Goal: Task Accomplishment & Management: Complete application form

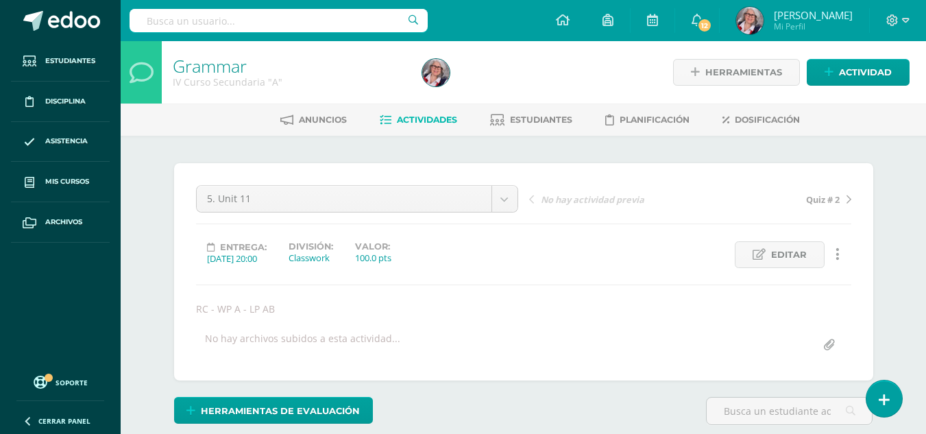
click at [422, 115] on span "Actividades" at bounding box center [427, 119] width 60 height 10
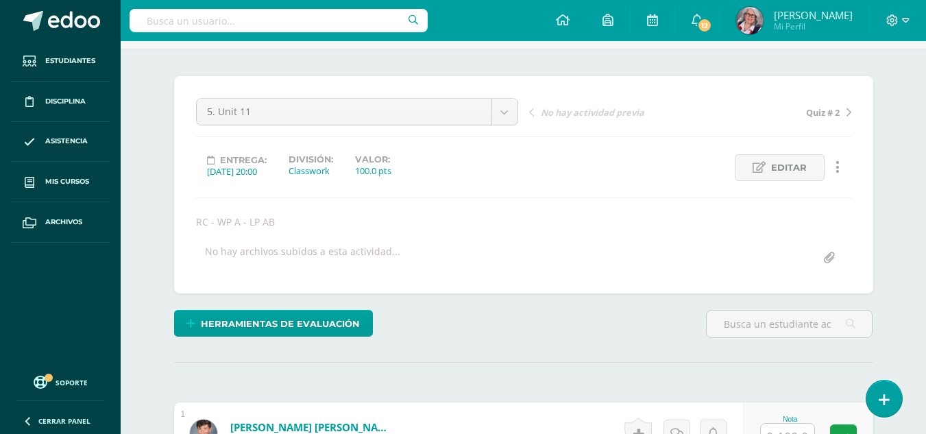
scroll to position [88, 0]
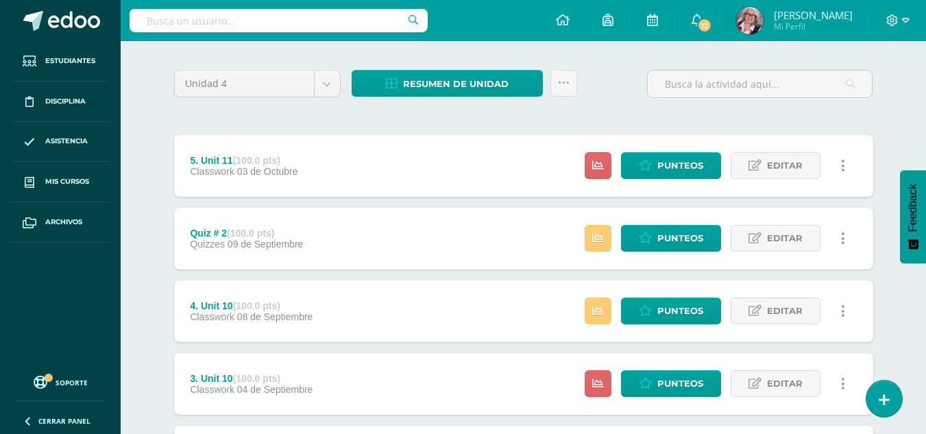
scroll to position [95, 0]
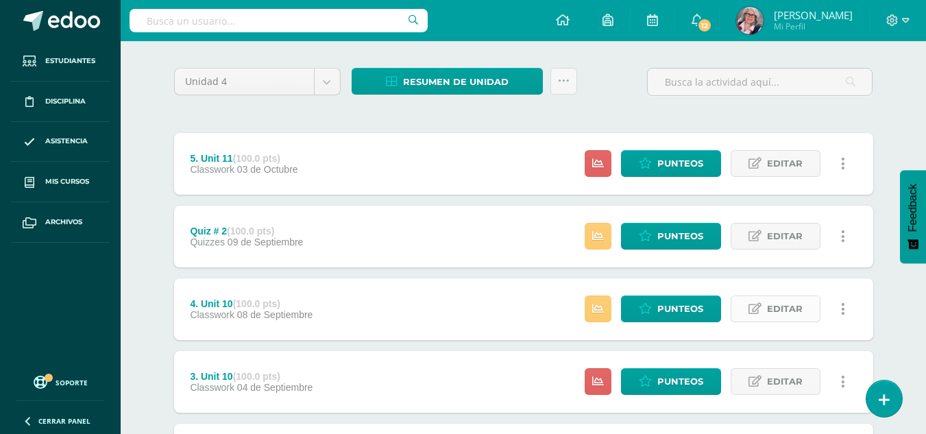
click at [791, 311] on span "Editar" at bounding box center [785, 308] width 36 height 25
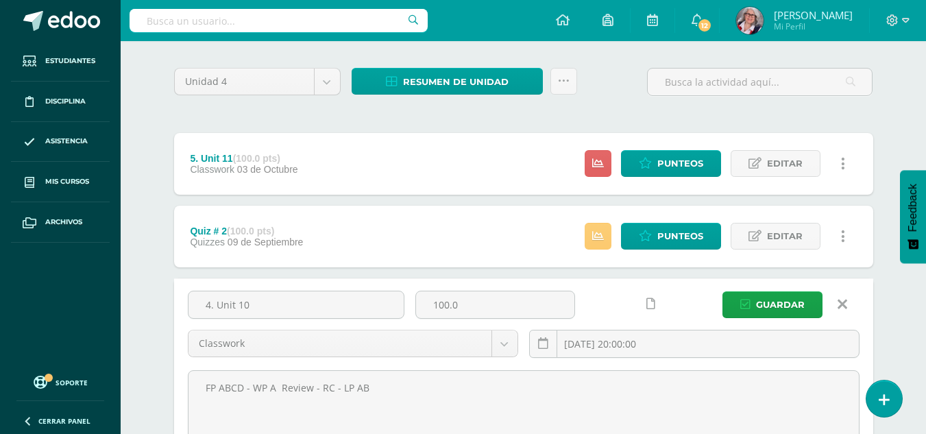
click at [842, 308] on icon at bounding box center [843, 304] width 10 height 15
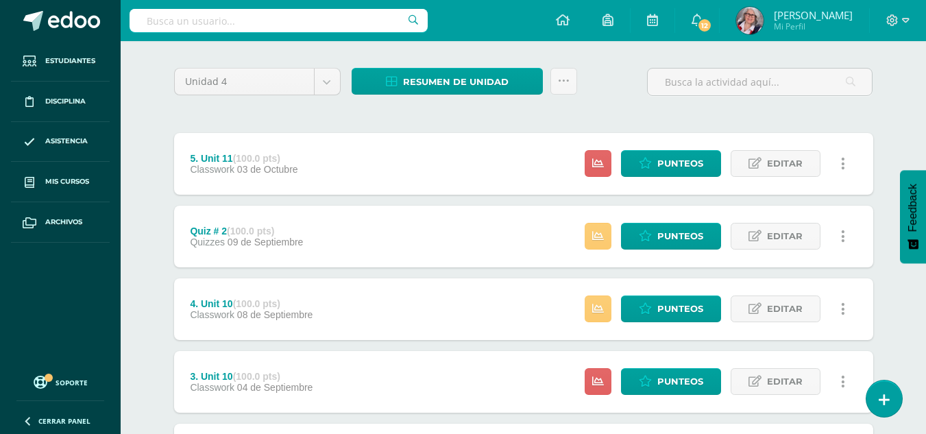
scroll to position [0, 0]
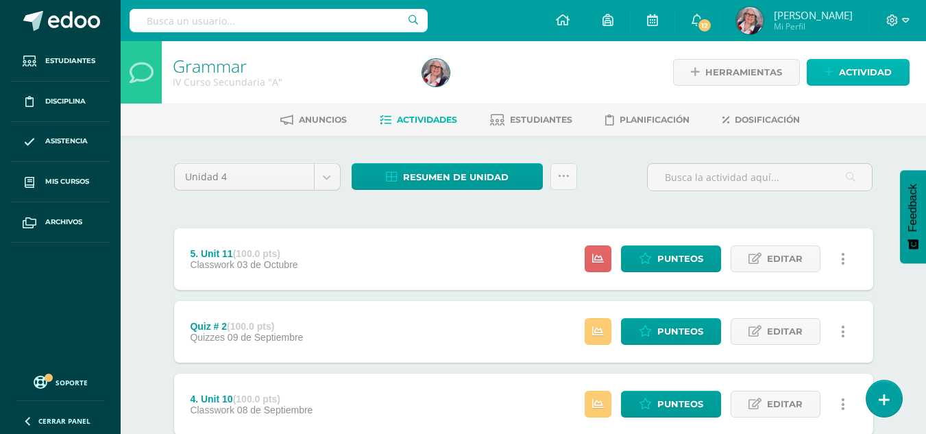
click at [864, 73] on span "Actividad" at bounding box center [865, 72] width 53 height 25
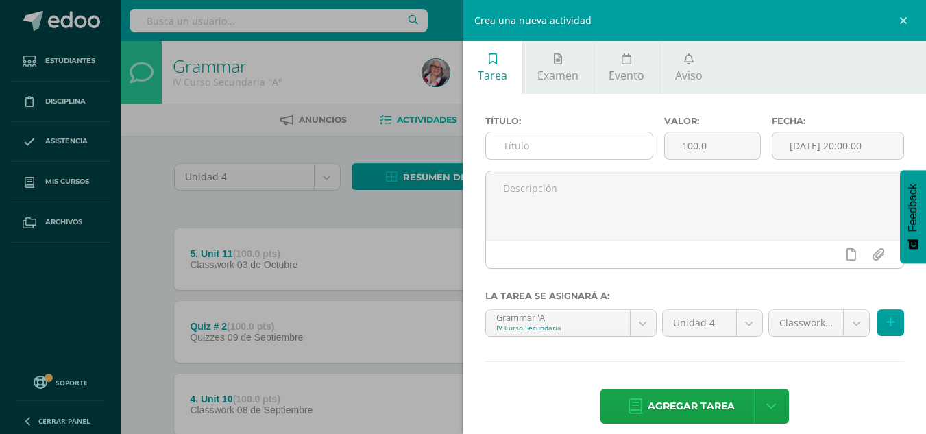
click at [565, 155] on input "text" at bounding box center [569, 145] width 167 height 27
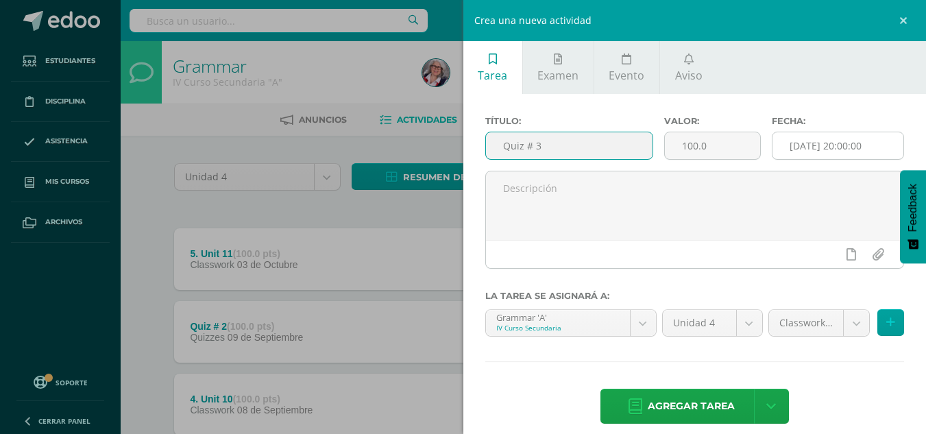
type input "Quiz # 3"
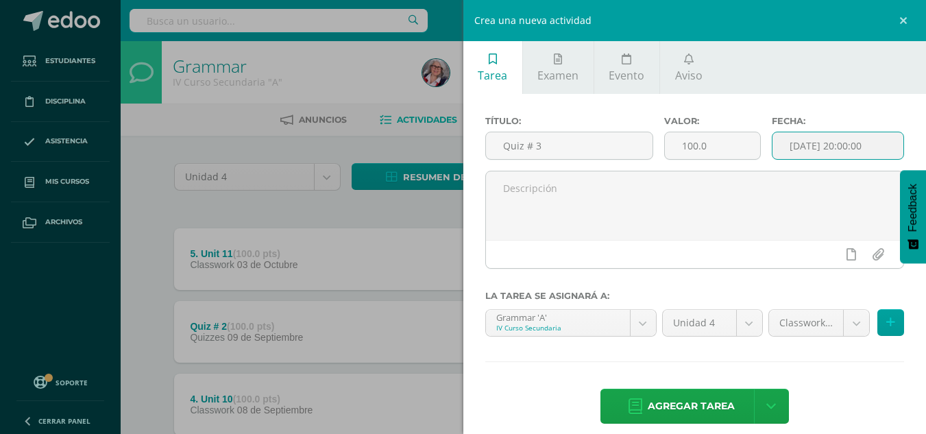
click at [863, 154] on input "[DATE] 20:00:00" at bounding box center [837, 145] width 131 height 27
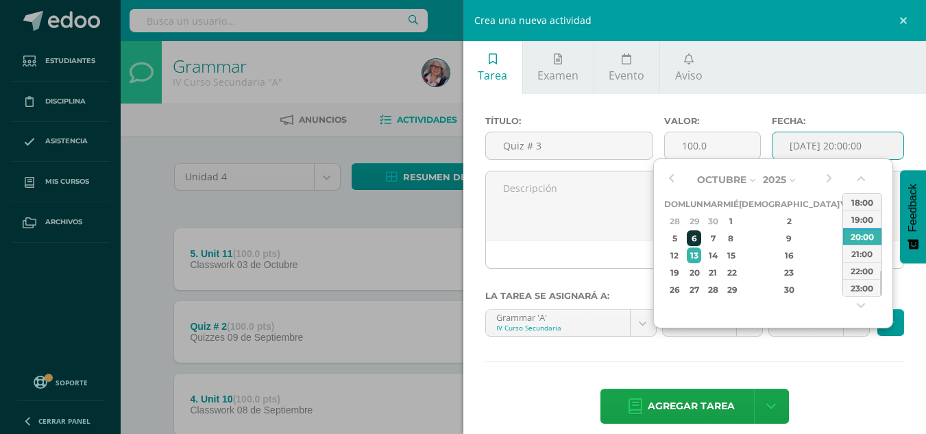
click at [701, 243] on div "6" at bounding box center [694, 238] width 14 height 16
type input "2025-10-06 20:00"
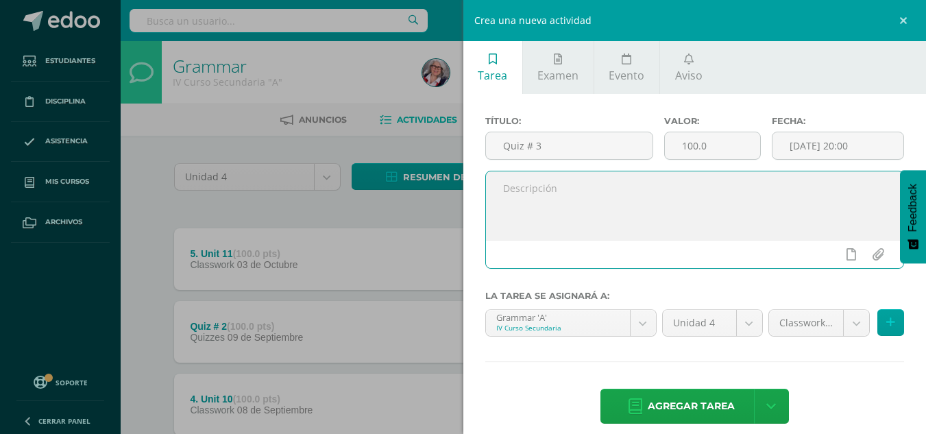
click at [580, 194] on textarea at bounding box center [695, 205] width 418 height 69
type textarea "Unit 11 Definite and Indefinite Articles DT"
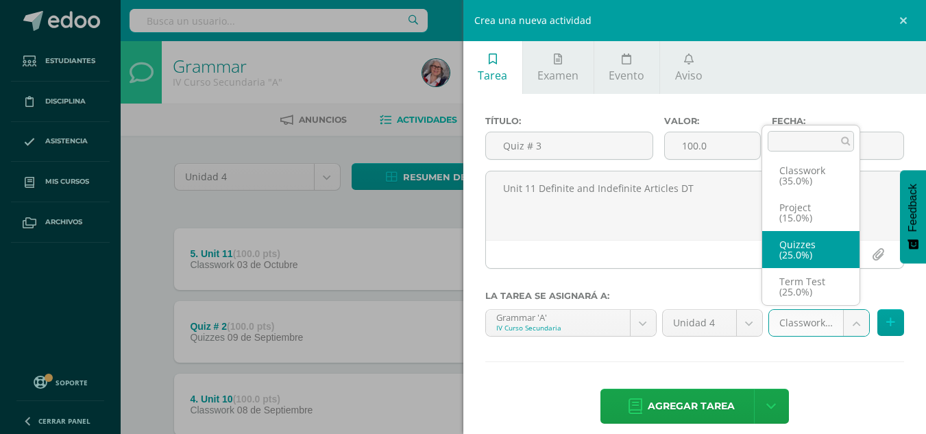
select select "236553"
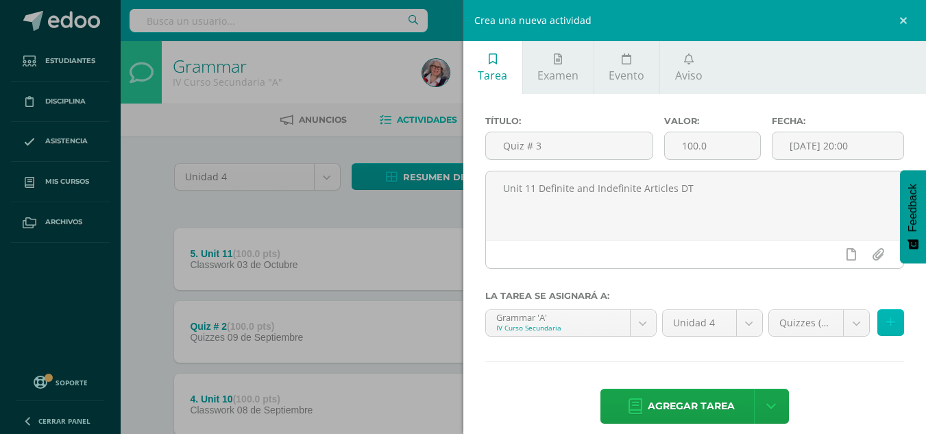
click at [886, 323] on icon at bounding box center [890, 323] width 9 height 12
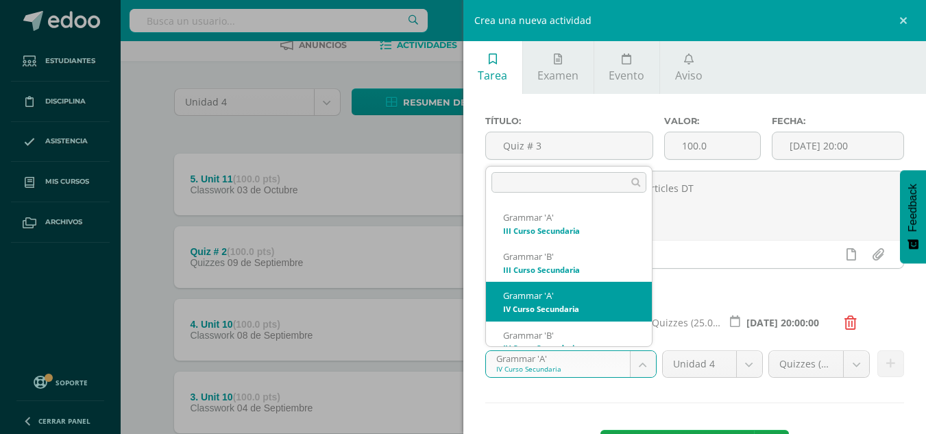
scroll to position [14, 0]
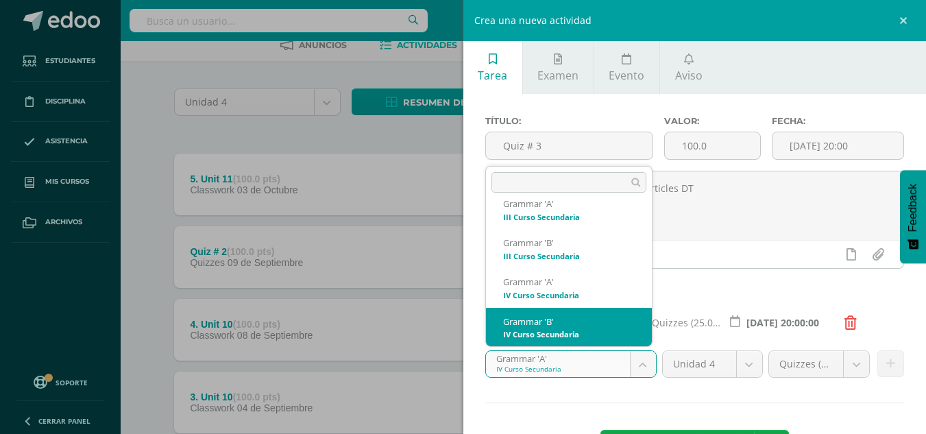
select select "208758"
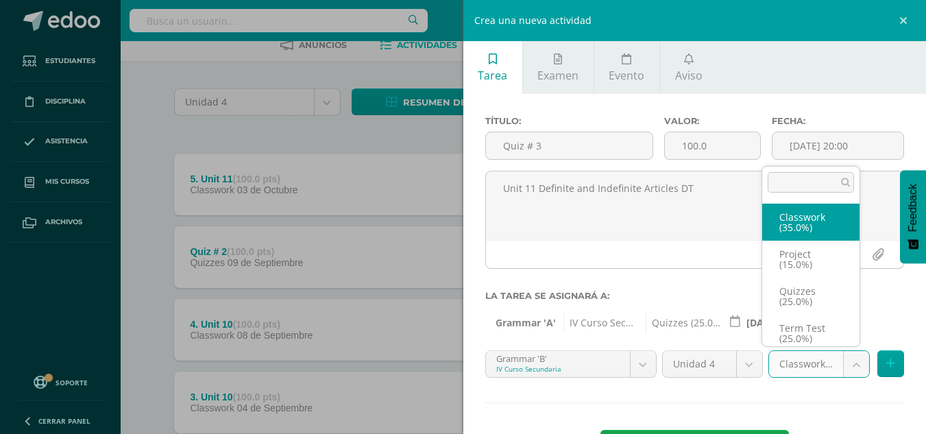
click at [851, 363] on body "Estudiantes Disciplina Asistencia Mis cursos Archivos Soporte Ayuda Reportar un…" at bounding box center [463, 370] width 926 height 890
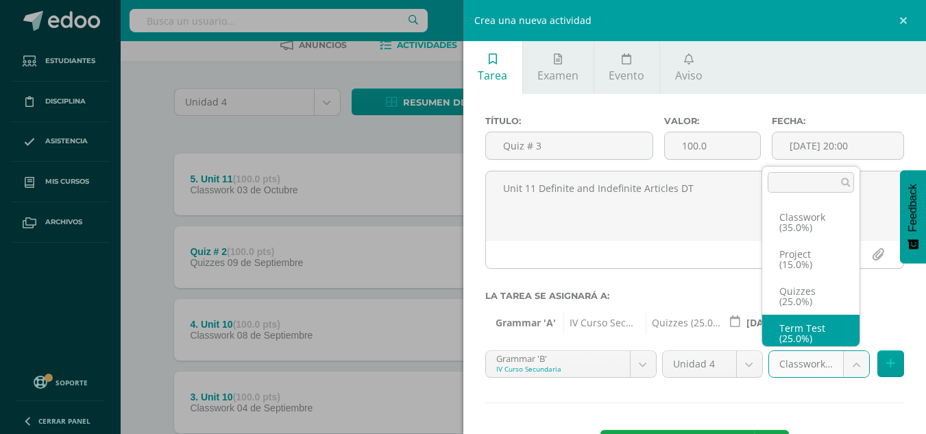
scroll to position [5, 0]
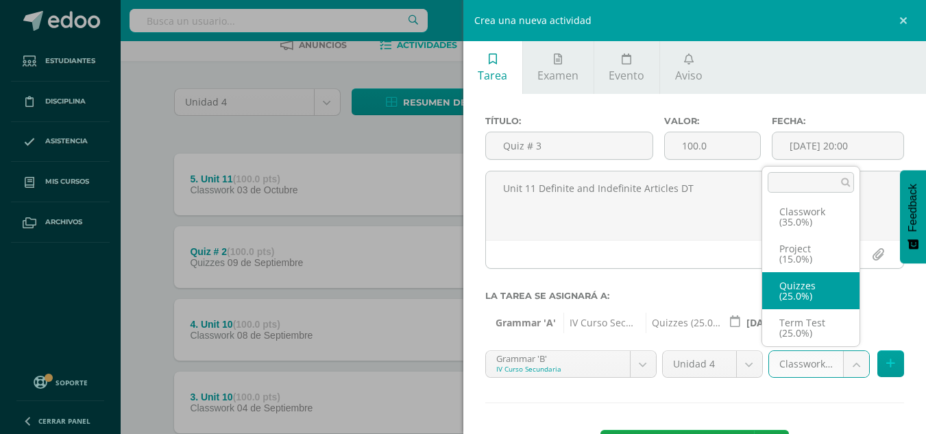
select select "236557"
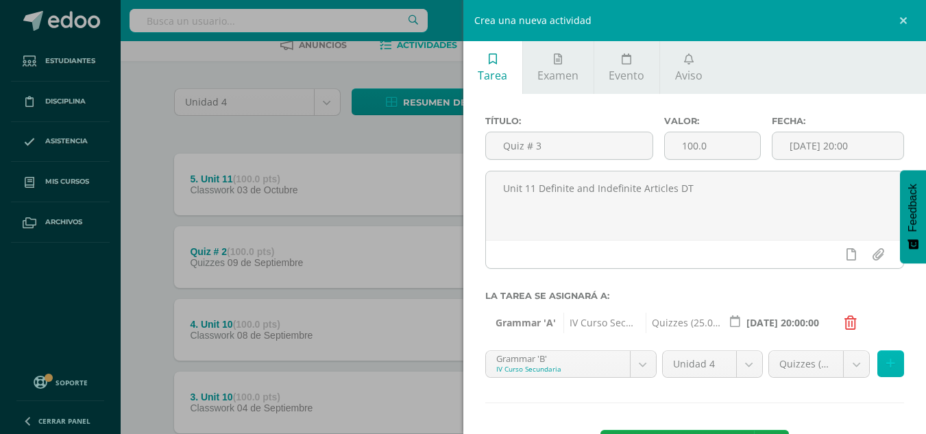
click at [886, 358] on icon at bounding box center [890, 364] width 9 height 12
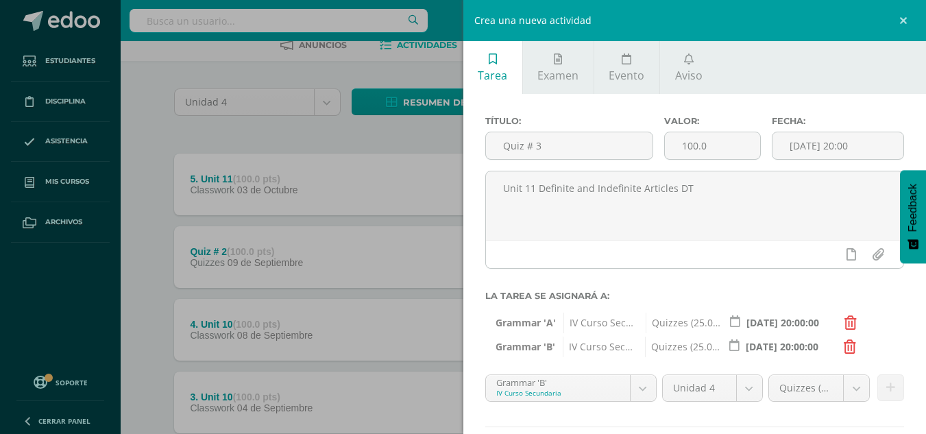
scroll to position [80, 0]
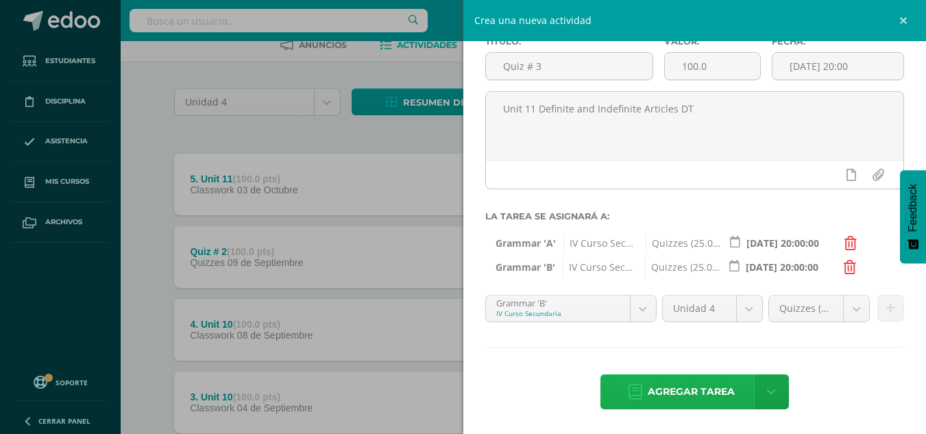
click at [690, 393] on span "Agregar tarea" at bounding box center [691, 392] width 87 height 34
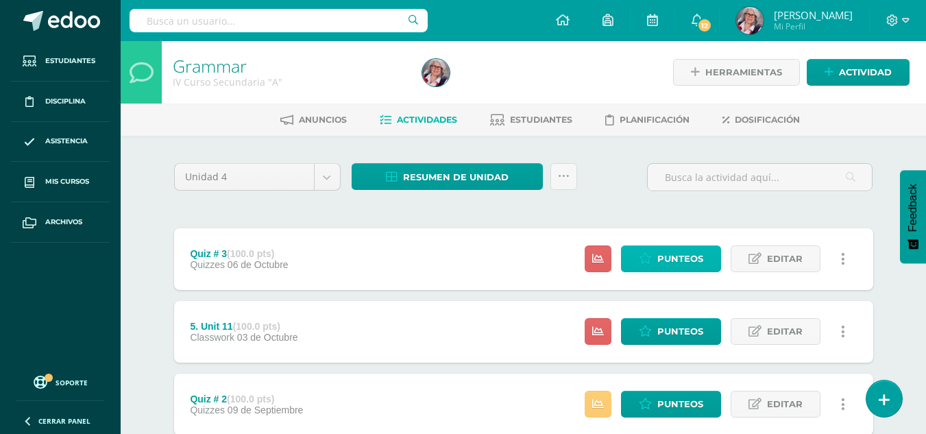
click at [682, 258] on span "Punteos" at bounding box center [680, 258] width 46 height 25
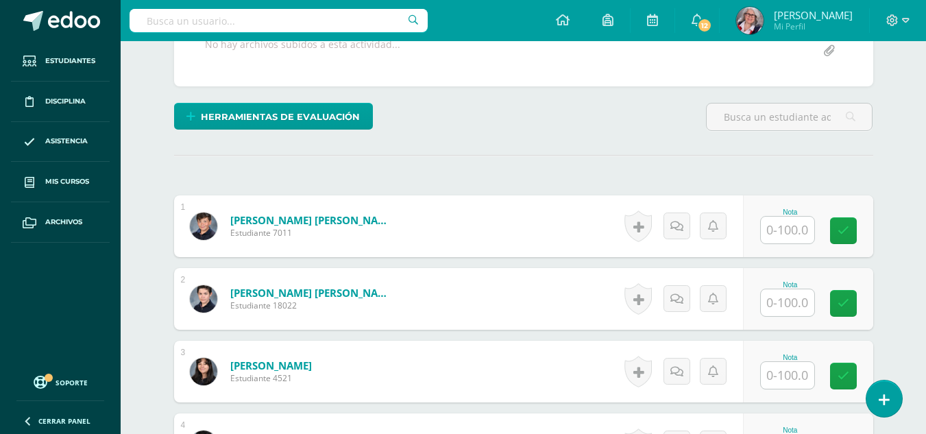
scroll to position [295, 0]
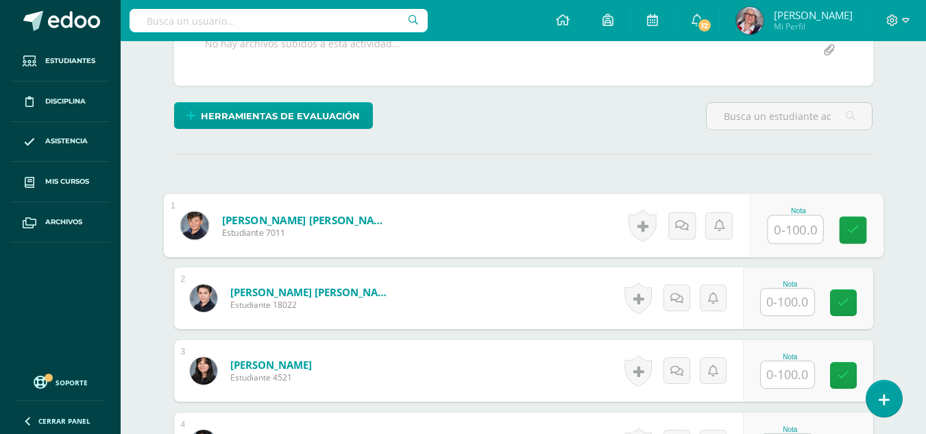
click at [799, 230] on input "text" at bounding box center [795, 229] width 55 height 27
type input "89"
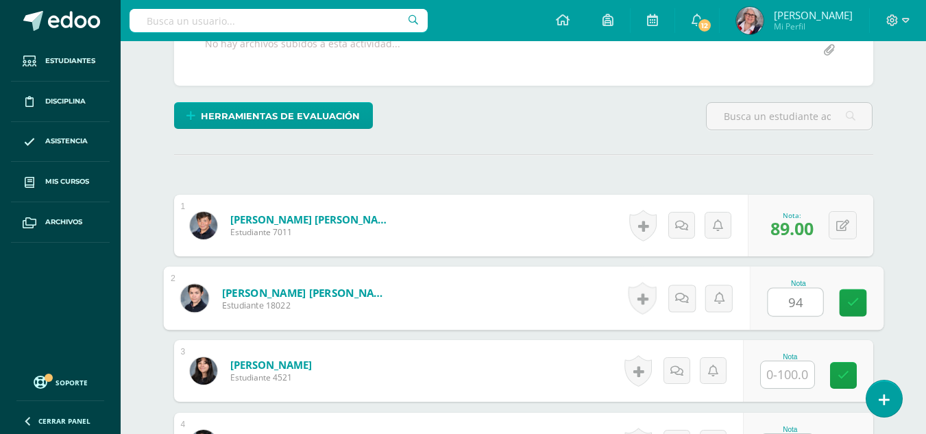
type input "94"
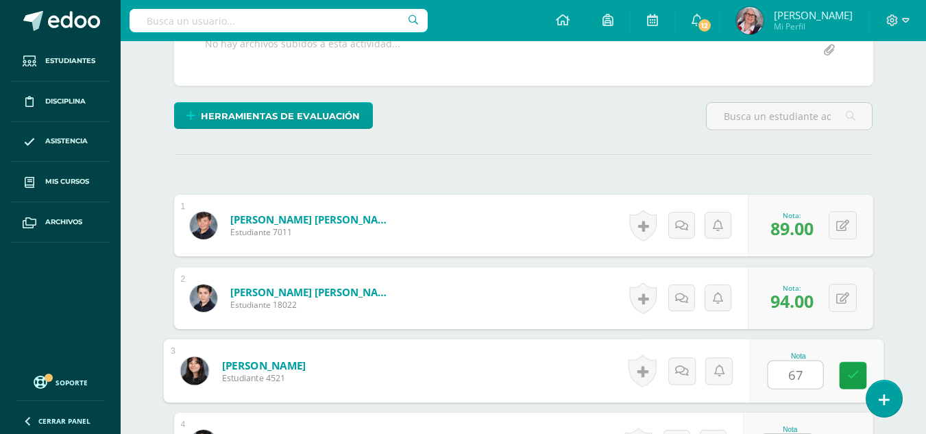
type input "67"
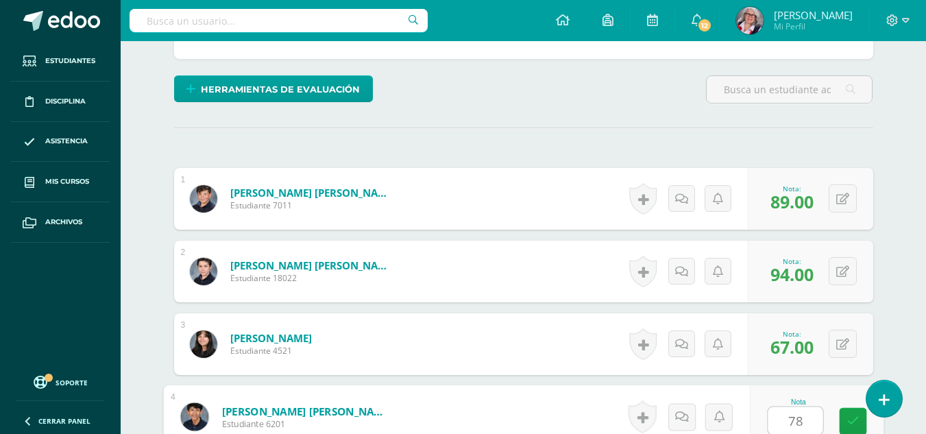
type input "78"
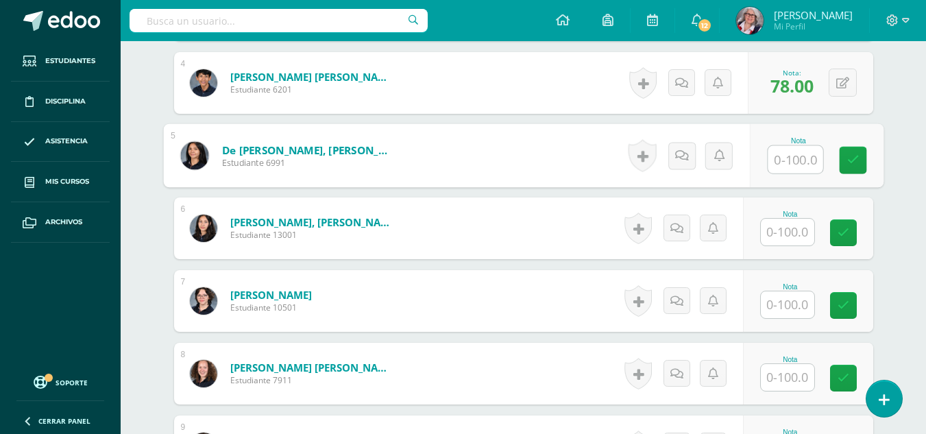
scroll to position [656, 0]
click at [782, 371] on input "text" at bounding box center [787, 376] width 53 height 27
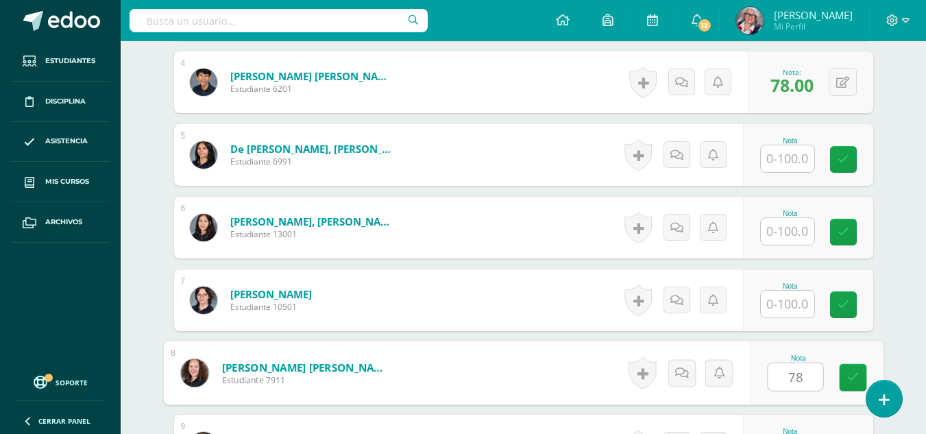
type input "78"
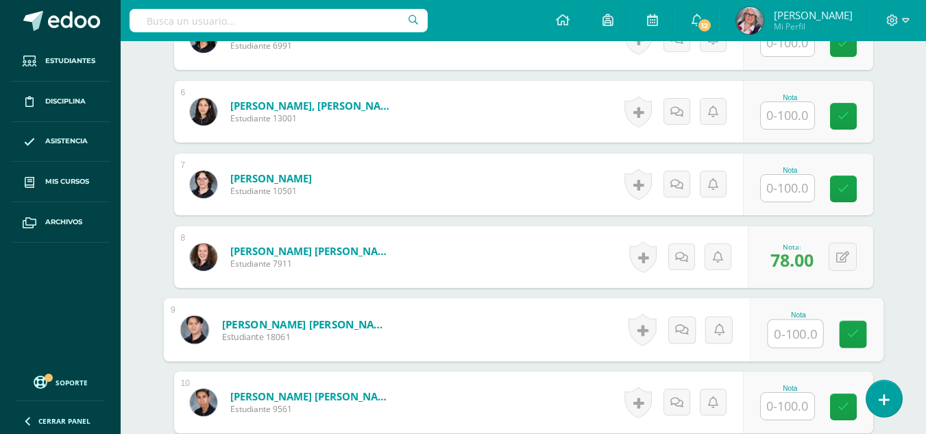
scroll to position [802, 0]
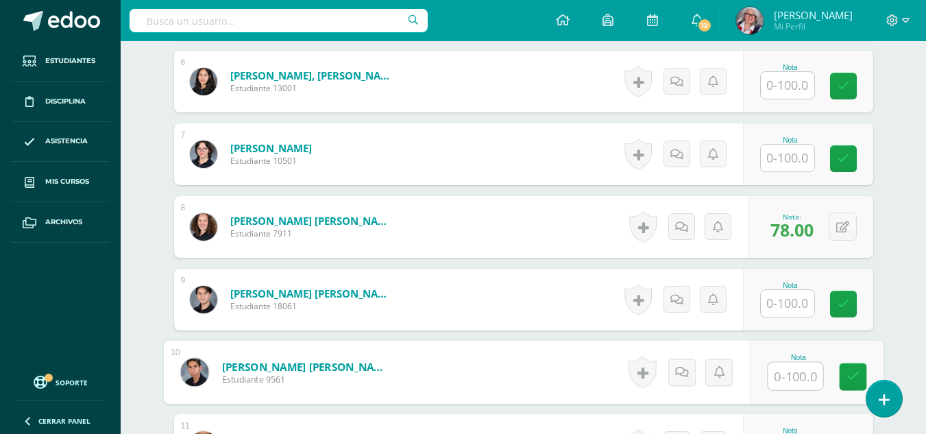
click at [798, 378] on input "text" at bounding box center [795, 376] width 55 height 27
type input "89"
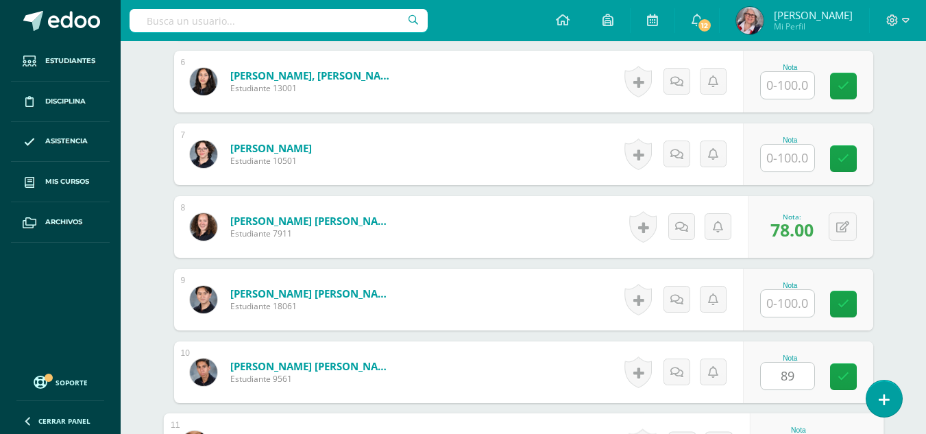
scroll to position [1034, 0]
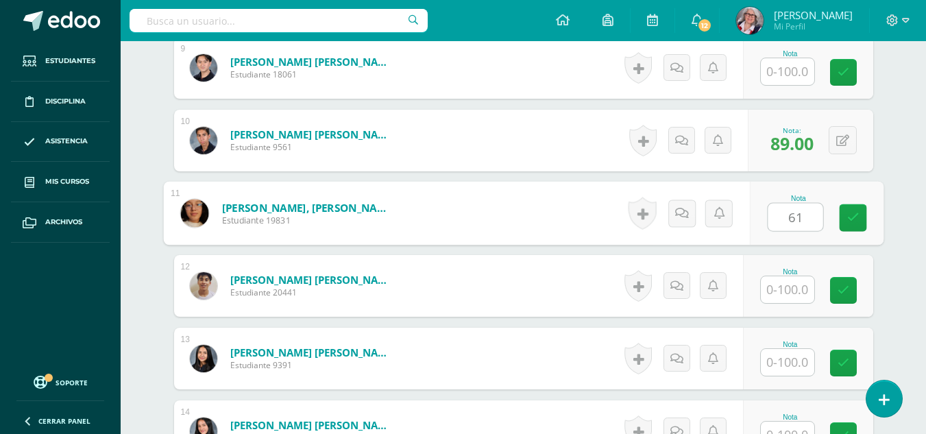
type input "61"
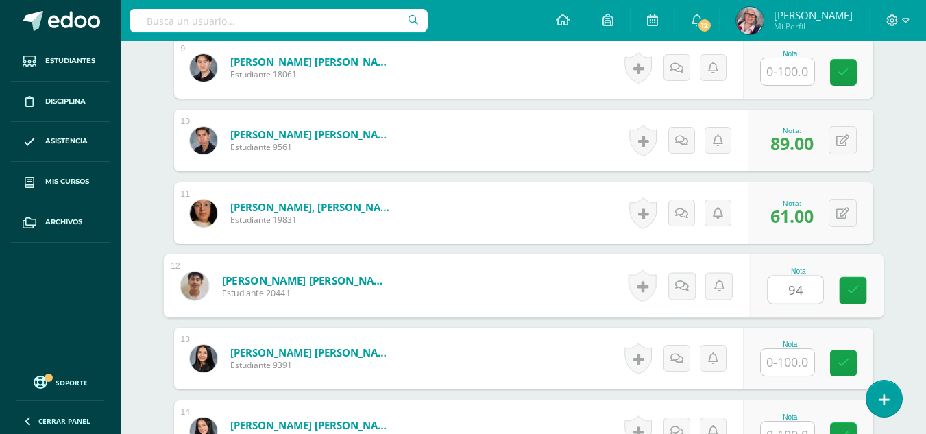
type input "94"
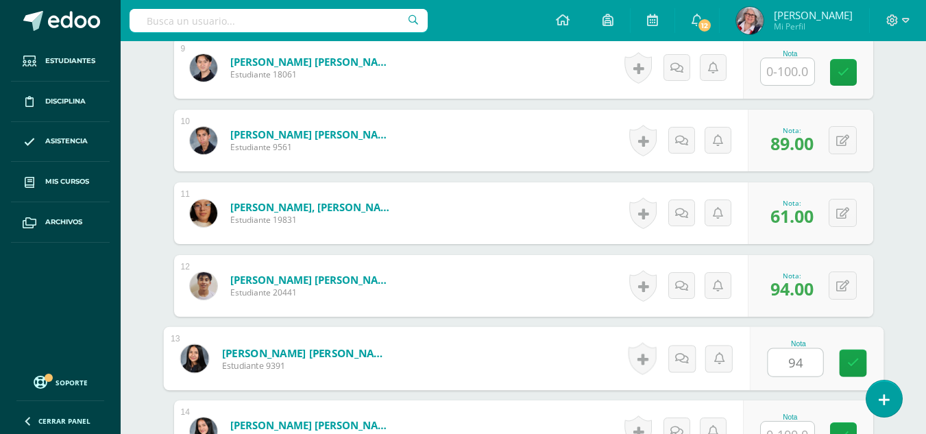
type input "94"
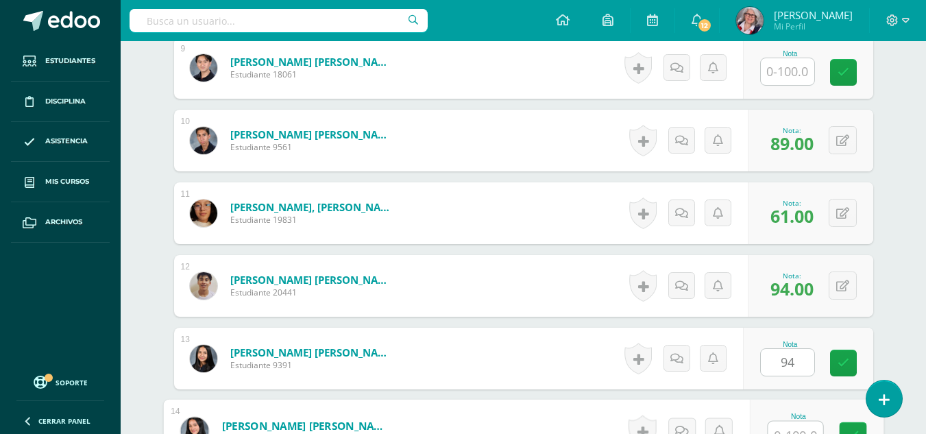
scroll to position [1048, 0]
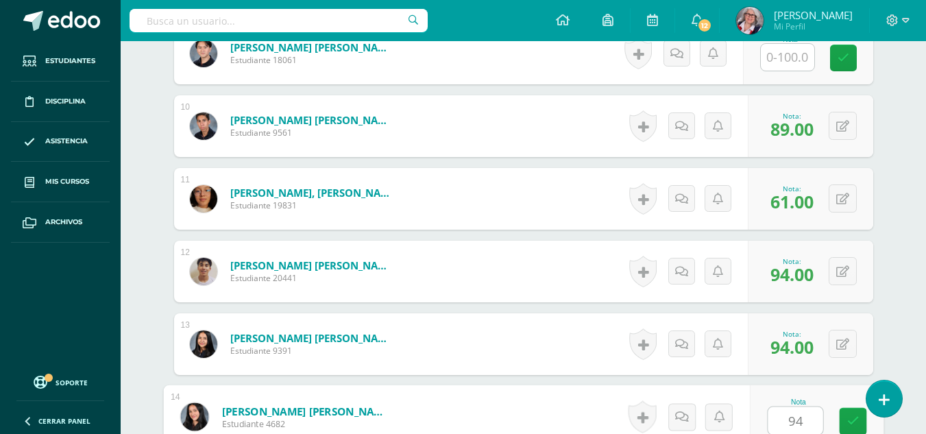
type input "94"
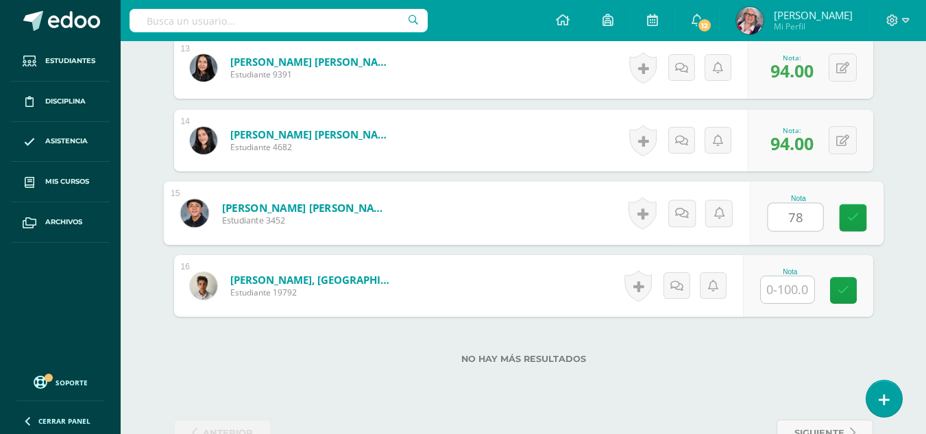
type input "78"
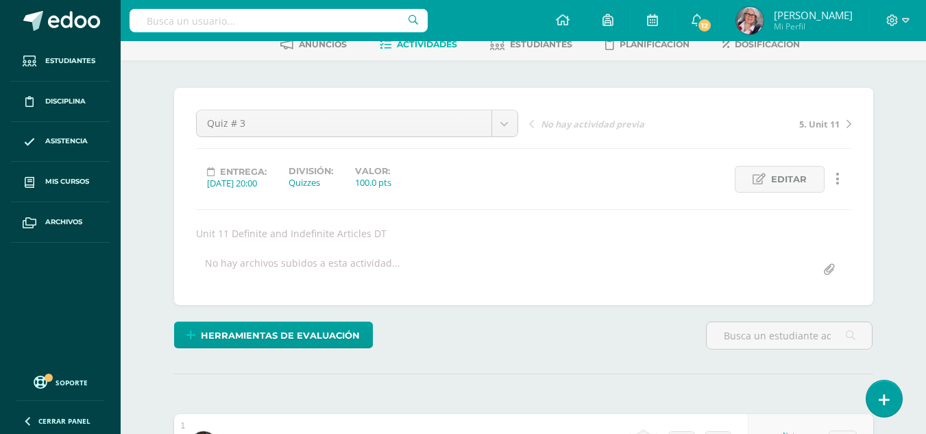
scroll to position [74, 0]
type input "94"
click at [827, 125] on span "5. Unit 11" at bounding box center [819, 125] width 40 height 12
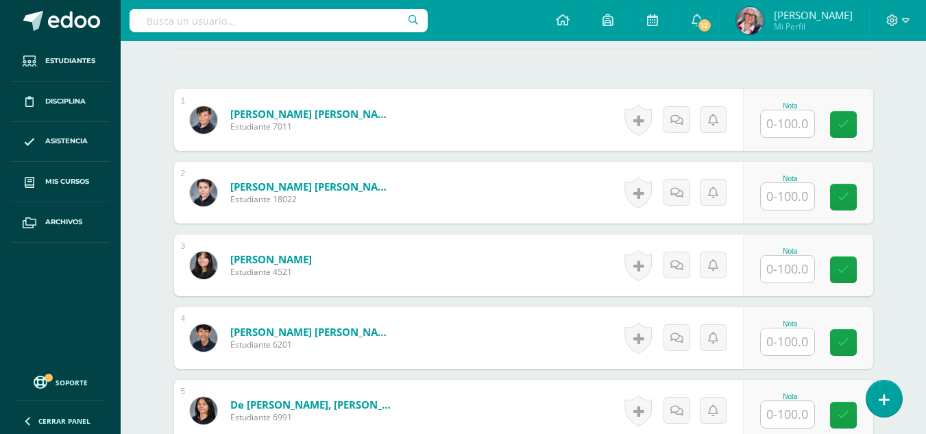
scroll to position [289, 0]
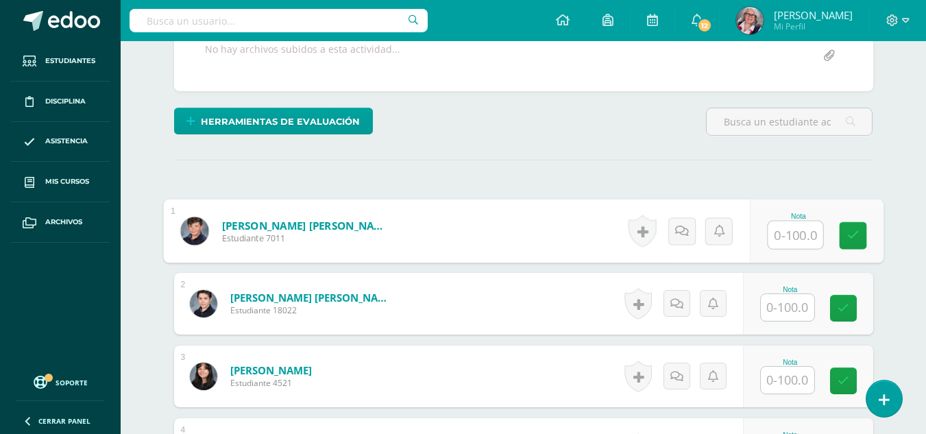
click at [779, 245] on input "text" at bounding box center [795, 234] width 55 height 27
type input "74"
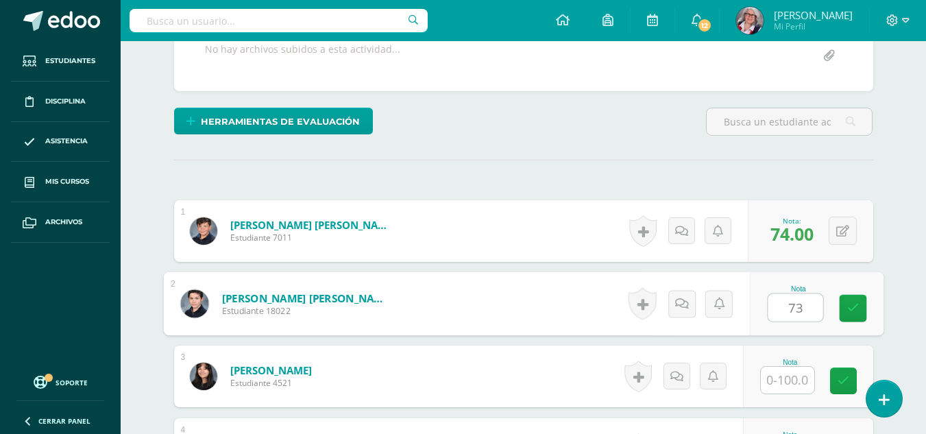
type input "73"
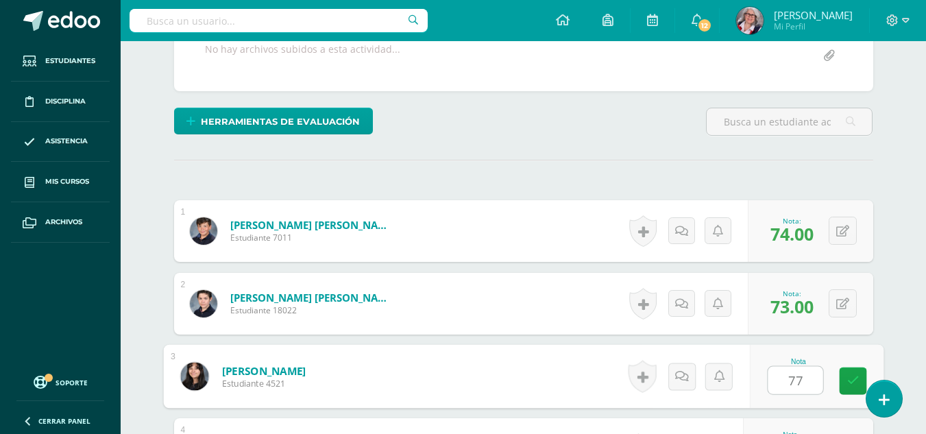
type input "77"
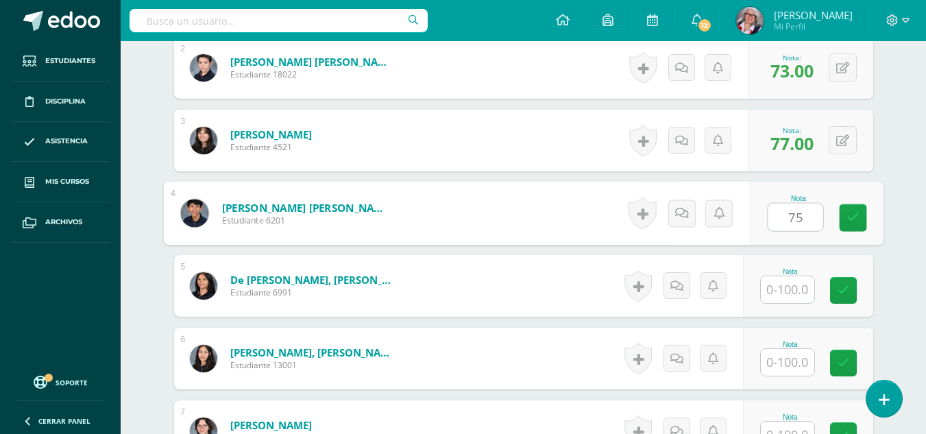
type input "75"
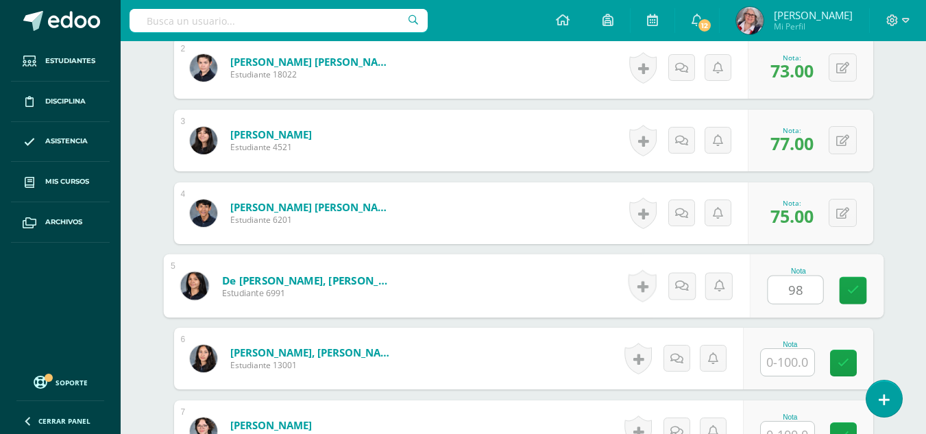
type input "98"
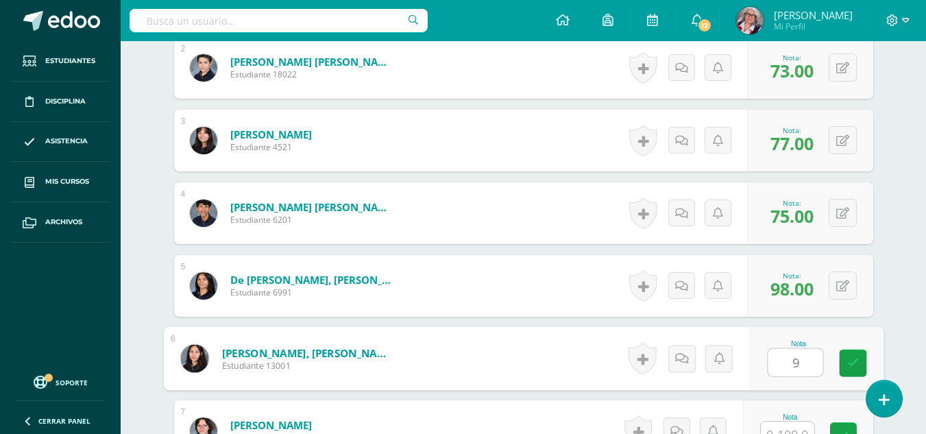
type input "9"
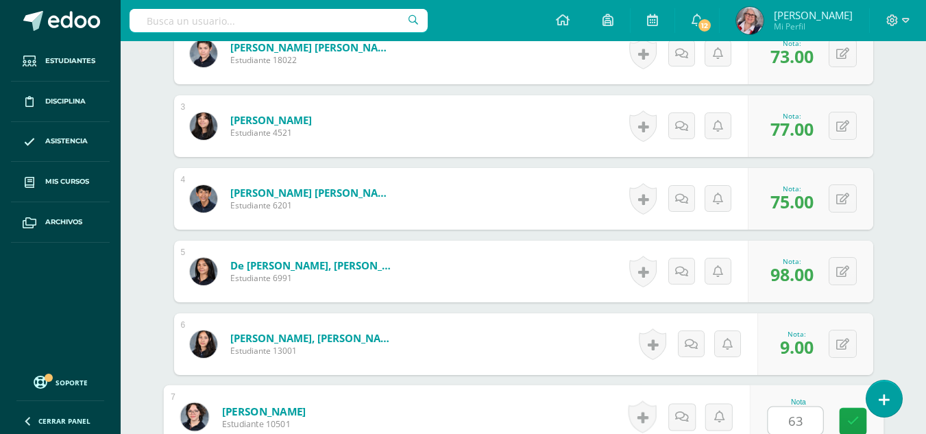
type input "63"
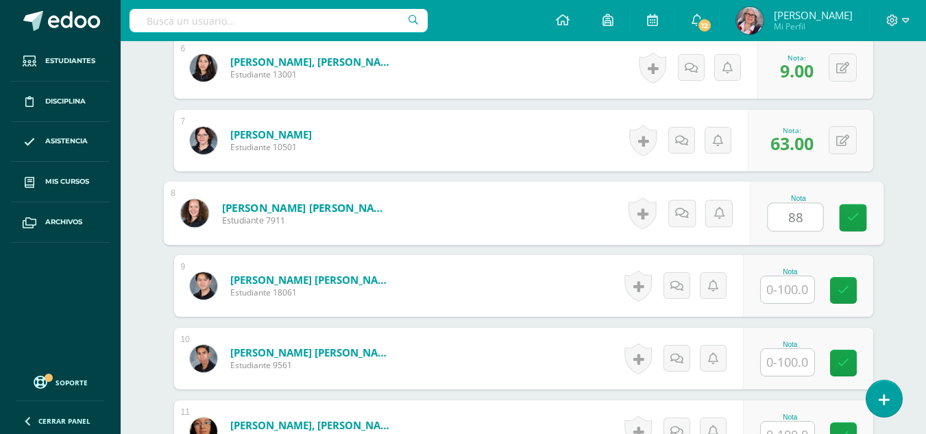
type input "88"
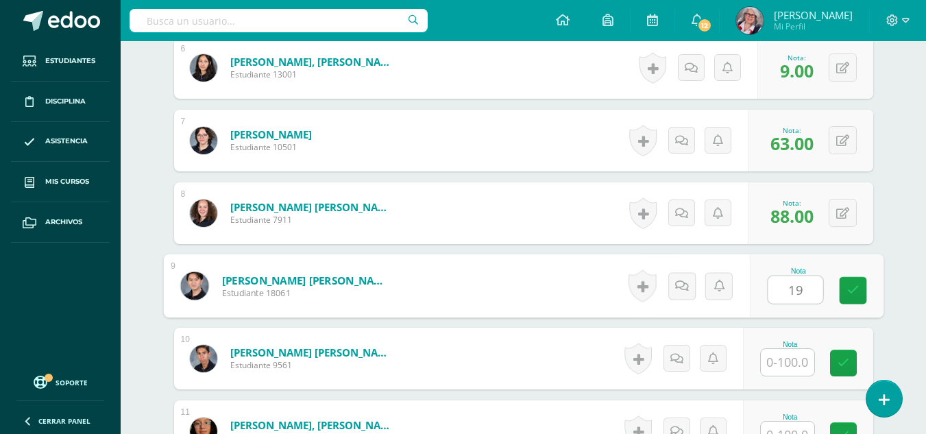
type input "19"
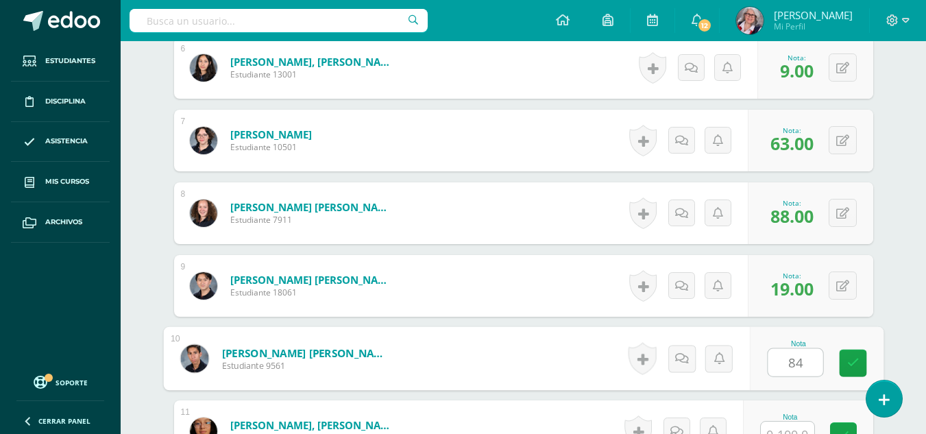
type input "84"
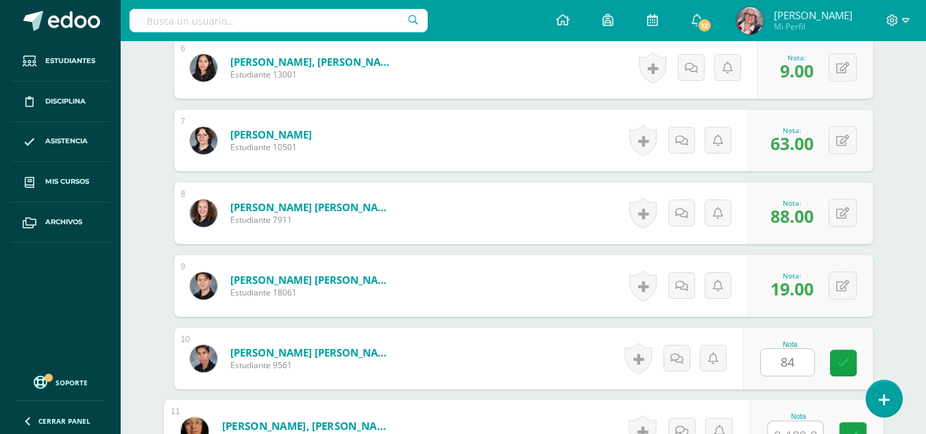
scroll to position [830, 0]
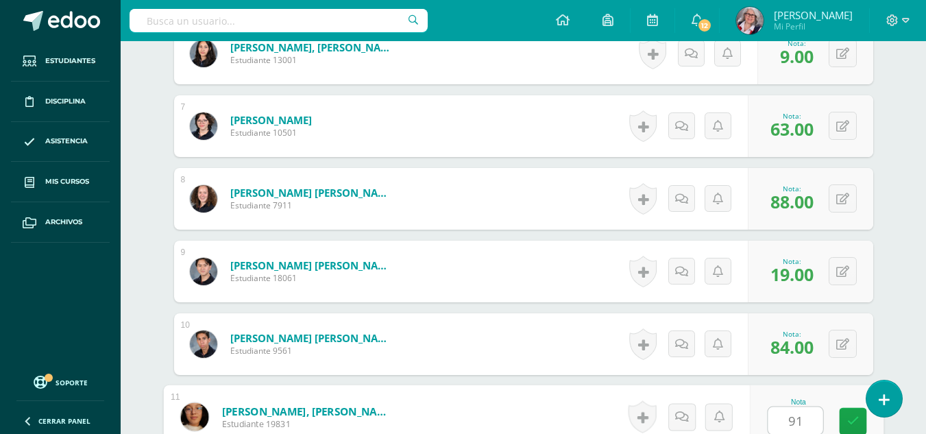
type input "91"
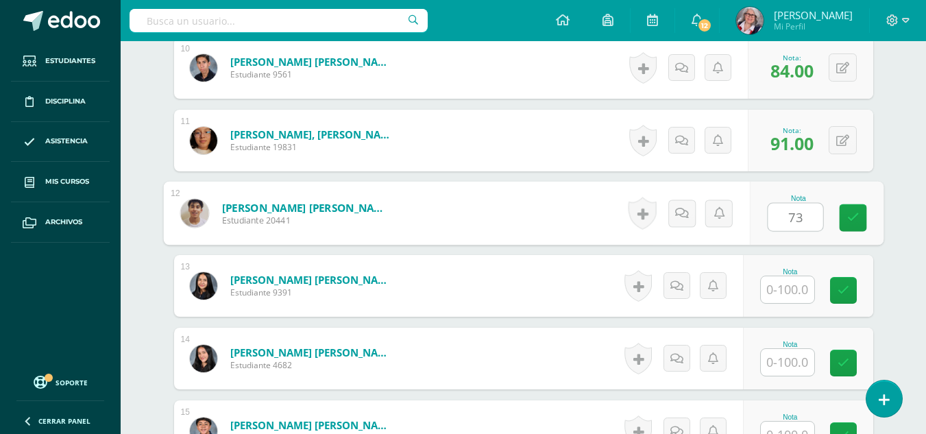
type input "73"
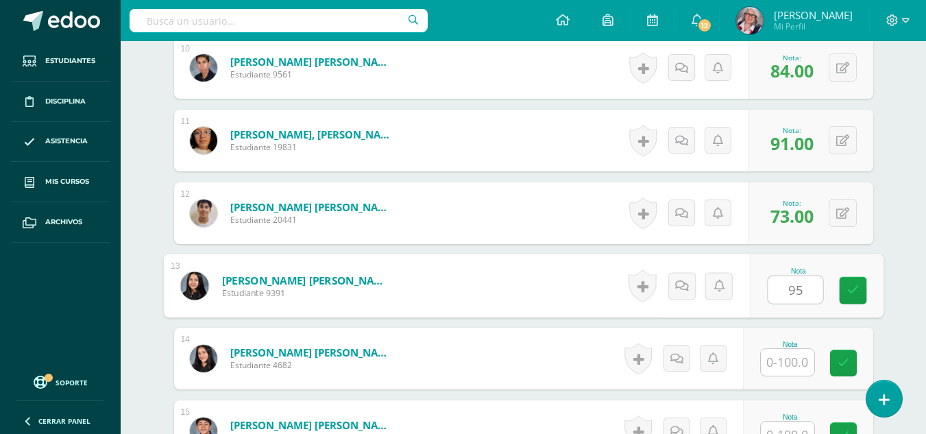
type input "95"
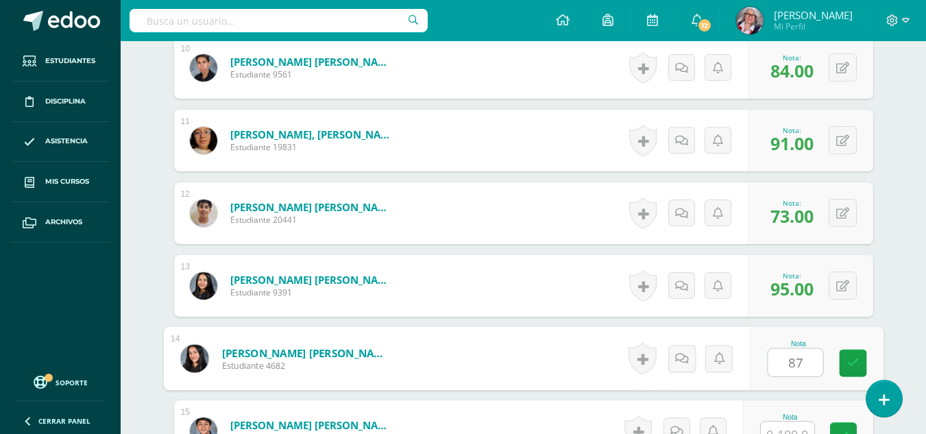
type input "87"
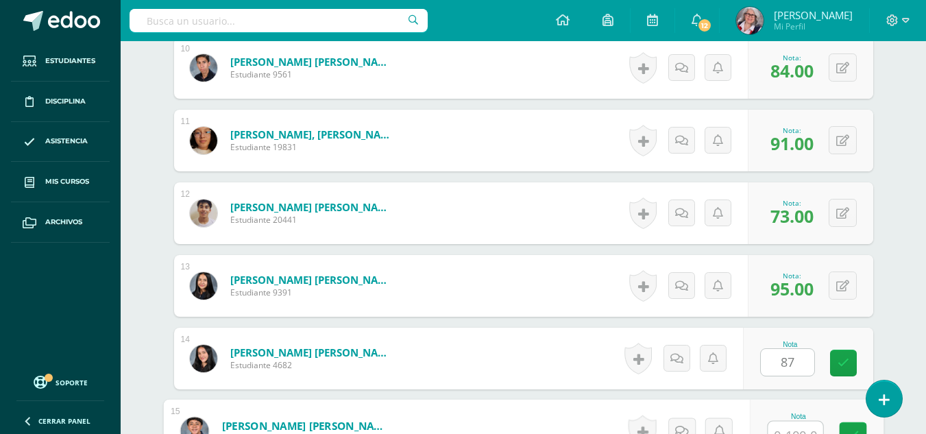
scroll to position [1121, 0]
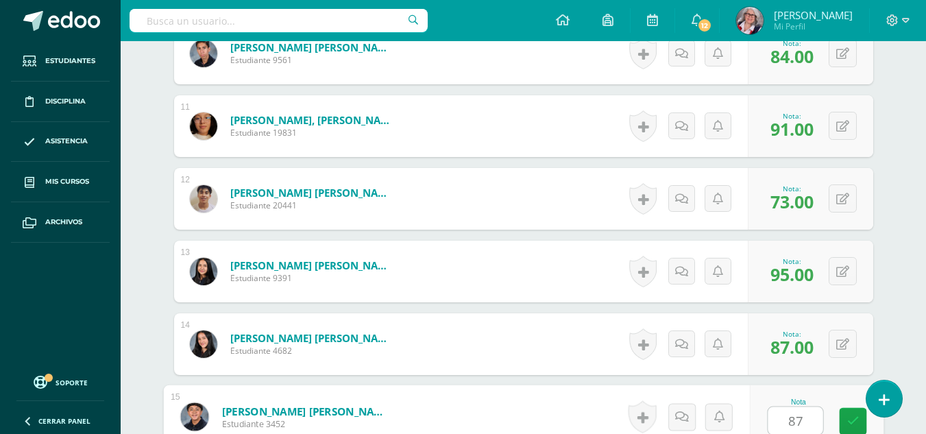
type input "87"
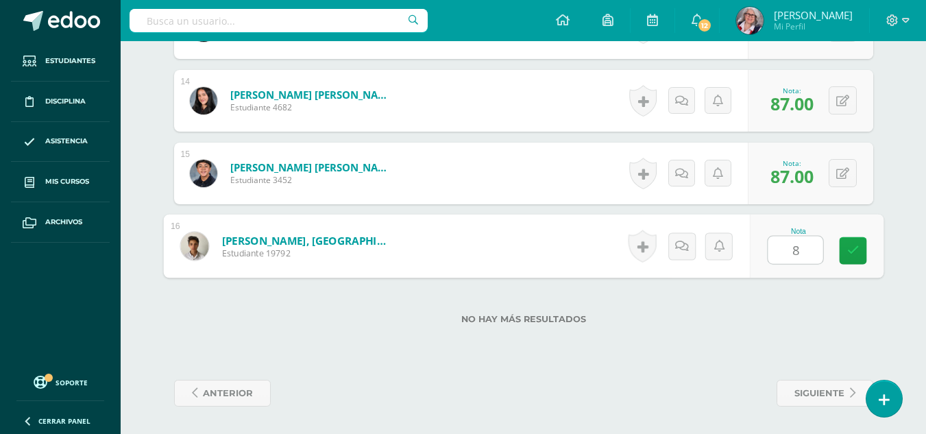
type input "80"
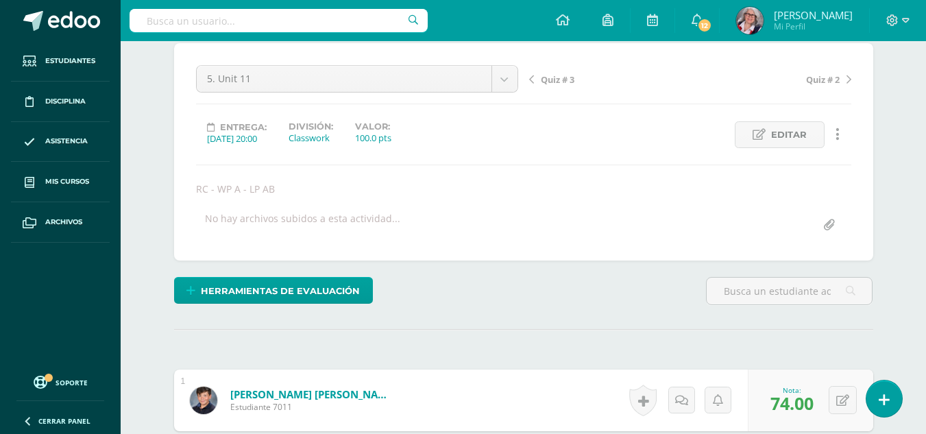
scroll to position [0, 0]
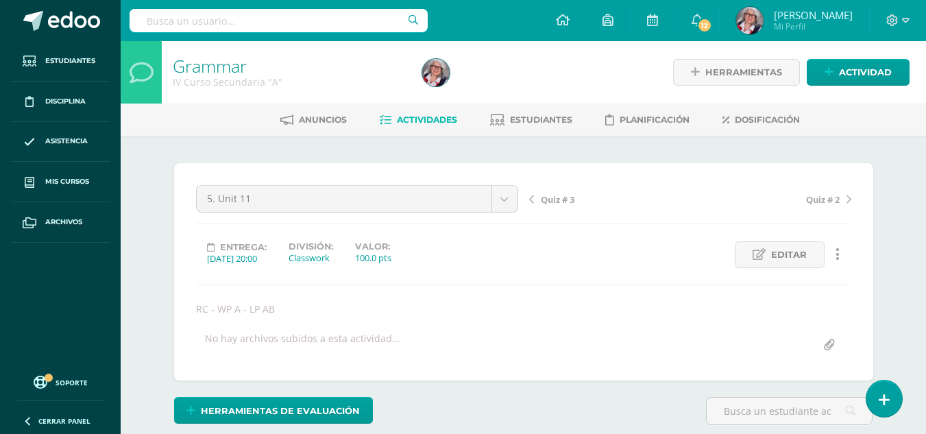
click at [419, 117] on span "Actividades" at bounding box center [427, 119] width 60 height 10
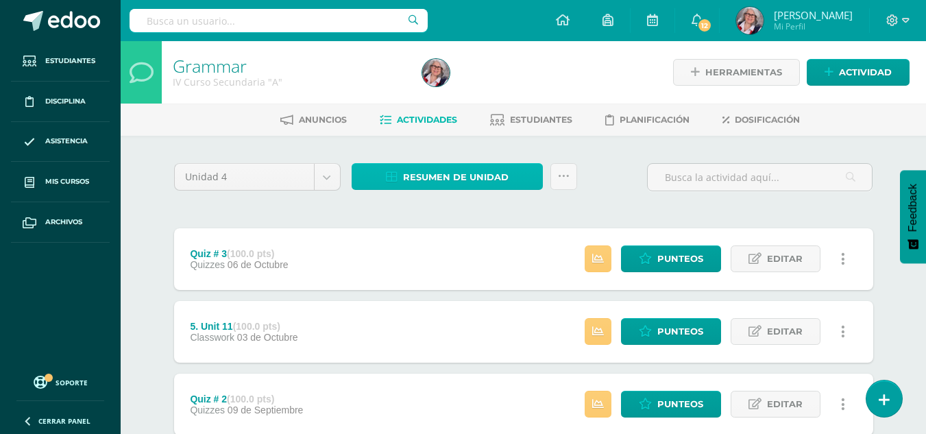
click at [435, 175] on span "Resumen de unidad" at bounding box center [456, 176] width 106 height 25
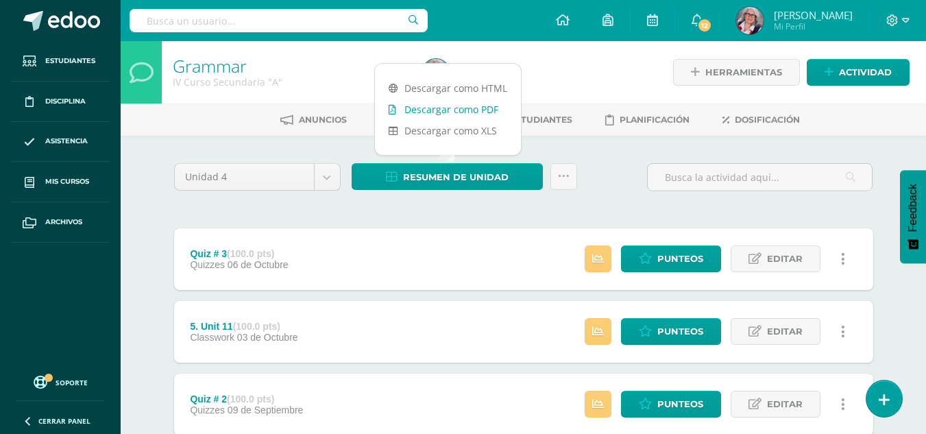
click at [424, 108] on link "Descargar como PDF" at bounding box center [448, 109] width 146 height 21
